Goal: Information Seeking & Learning: Learn about a topic

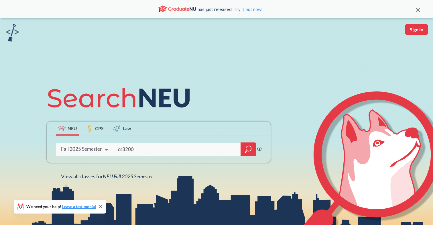
type input "cs3200"
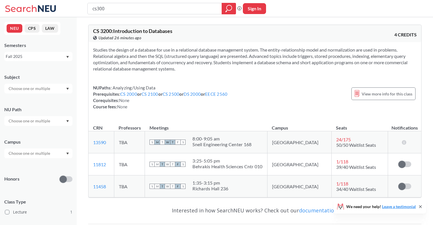
type input "cs3000"
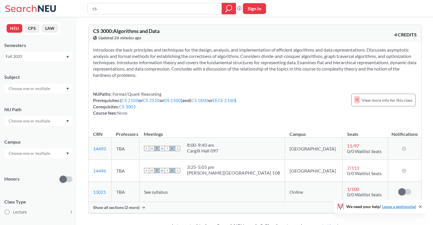
type input "c"
type input "econ2315"
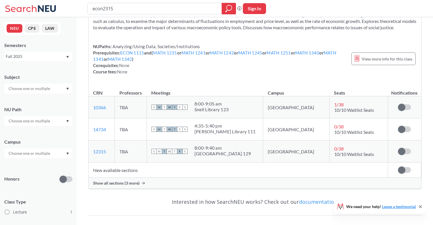
scroll to position [40, 0]
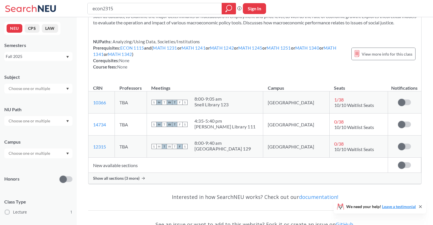
click at [153, 183] on div "Show all sections (3 more)" at bounding box center [254, 178] width 333 height 11
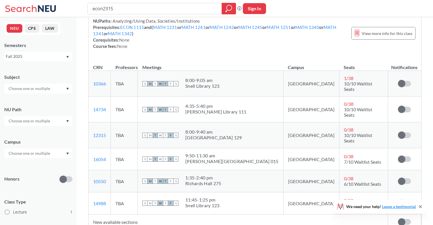
scroll to position [65, 0]
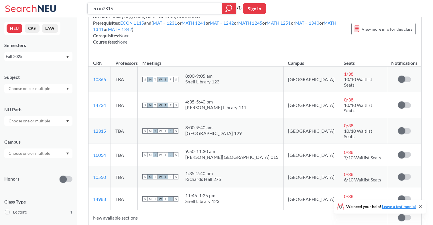
click at [134, 11] on input "econ2315" at bounding box center [155, 9] width 126 height 10
type input "econ2316"
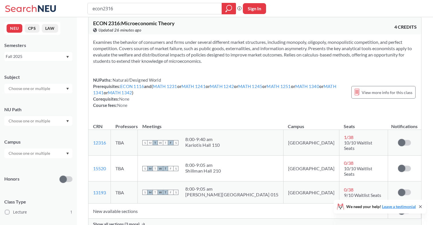
scroll to position [54, 0]
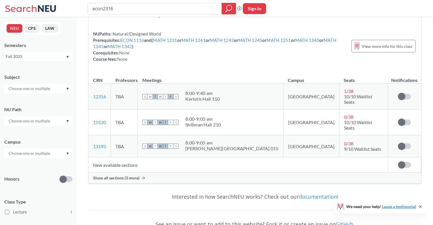
click at [208, 157] on td "New available sections" at bounding box center [237, 164] width 299 height 15
click at [205, 160] on td "New available sections" at bounding box center [237, 164] width 299 height 15
click at [198, 172] on div "Show all sections (3 more)" at bounding box center [254, 177] width 333 height 11
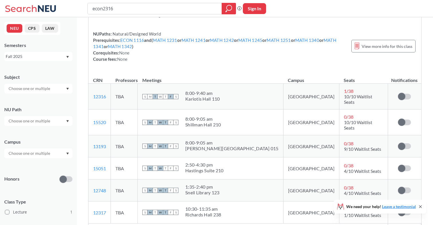
scroll to position [105, 0]
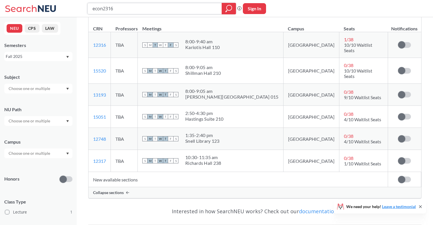
click at [136, 6] on input "econ2316" at bounding box center [155, 9] width 126 height 10
type input "math3081"
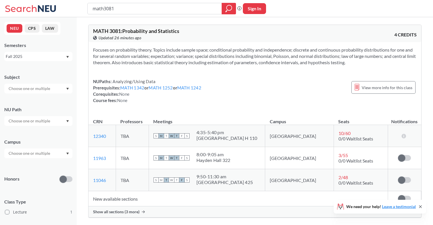
scroll to position [51, 0]
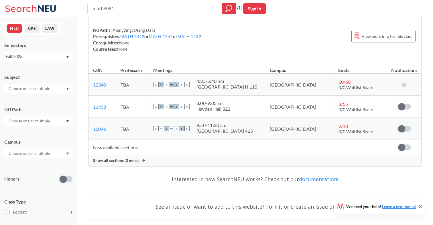
click at [224, 168] on div "MATH 3081 : Probability and Statistics View this course on Banner. Updated 26 m…" at bounding box center [254, 70] width 333 height 202
click at [220, 159] on div "Show all sections (3 more)" at bounding box center [254, 160] width 333 height 11
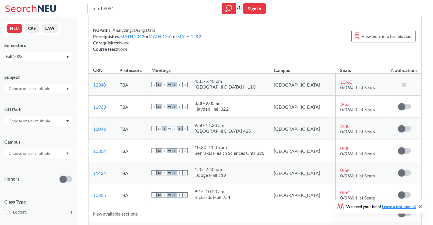
scroll to position [70, 0]
